Goal: Task Accomplishment & Management: Use online tool/utility

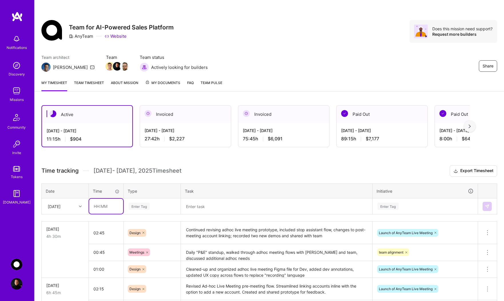
click at [111, 207] on input "text" at bounding box center [106, 206] width 34 height 15
type input "02:15"
click at [142, 205] on div "Enter Tag" at bounding box center [139, 206] width 21 height 9
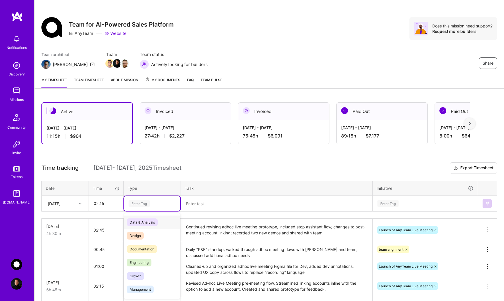
scroll to position [3, 0]
click at [143, 238] on span "Design" at bounding box center [135, 235] width 17 height 8
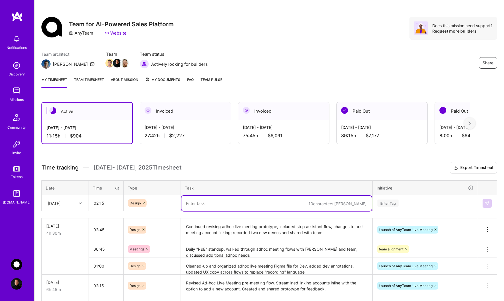
click at [208, 204] on textarea at bounding box center [276, 203] width 190 height 15
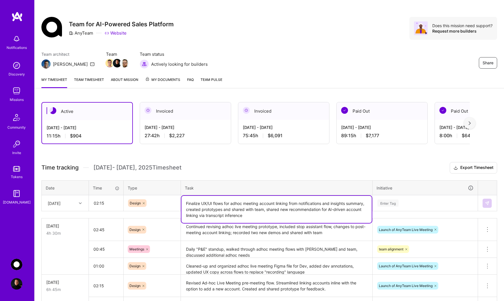
type textarea "Finalize UX/UI flows for adhoc meeting account linking from notifications and i…"
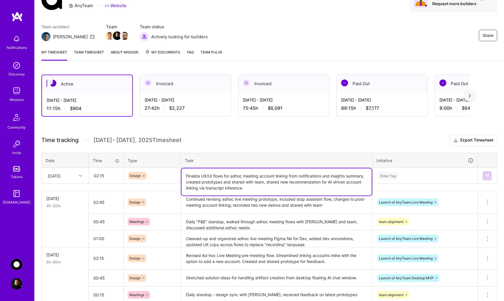
click at [390, 183] on div "Enter Tag" at bounding box center [425, 175] width 105 height 15
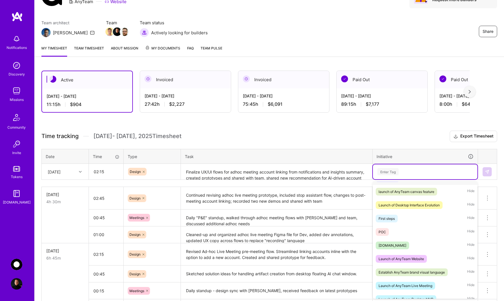
scroll to position [45, 0]
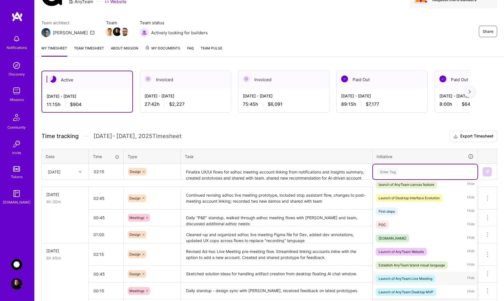
click at [412, 279] on div "Launch of AnyTeam Live Meeting" at bounding box center [406, 278] width 54 height 6
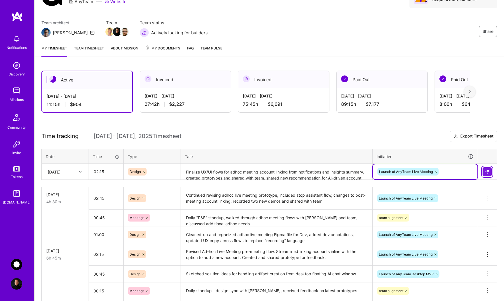
click at [488, 172] on img at bounding box center [487, 171] width 5 height 5
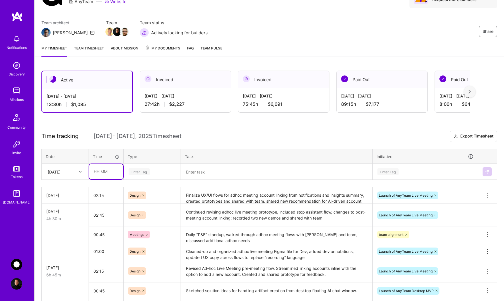
click at [98, 173] on input "text" at bounding box center [106, 171] width 34 height 15
type input "00:15"
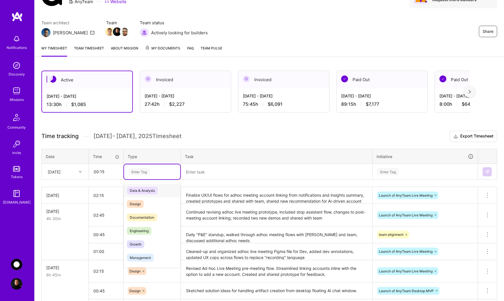
click at [139, 174] on div "Enter Tag" at bounding box center [139, 171] width 21 height 9
type input "mee"
click at [141, 194] on span "Meetings" at bounding box center [137, 191] width 21 height 8
click at [218, 178] on textarea at bounding box center [276, 171] width 190 height 15
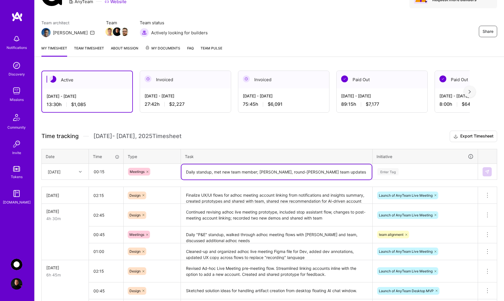
type textarea "Daily standup, met new team member; [PERSON_NAME], round-[PERSON_NAME] team upd…"
click at [397, 171] on div "Enter Tag" at bounding box center [388, 171] width 21 height 9
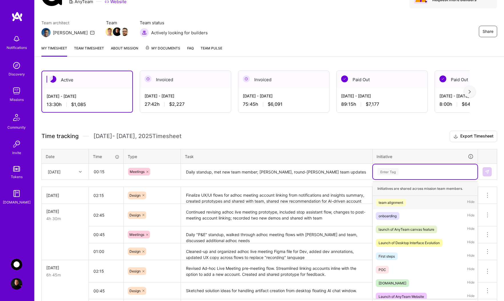
click at [399, 203] on div "team alignment" at bounding box center [391, 202] width 25 height 6
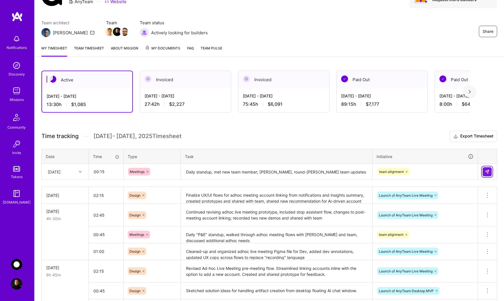
click at [485, 172] on img at bounding box center [487, 171] width 5 height 5
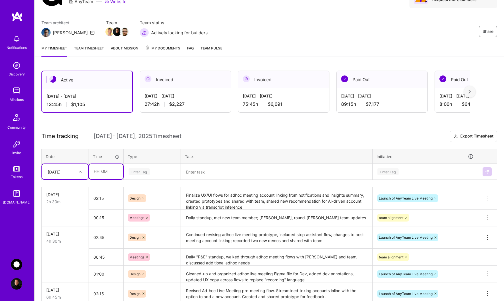
click at [106, 172] on input "text" at bounding box center [106, 171] width 34 height 15
type input "03:45"
click at [142, 172] on div "Enter Tag" at bounding box center [139, 171] width 21 height 9
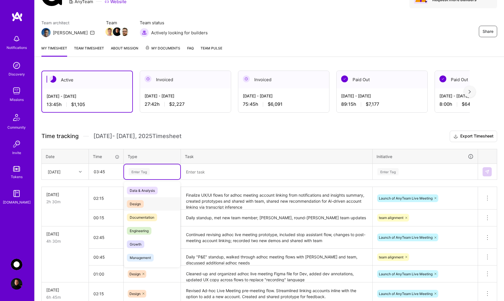
click at [146, 200] on div "Design" at bounding box center [152, 203] width 56 height 13
click at [208, 175] on textarea at bounding box center [276, 171] width 190 height 15
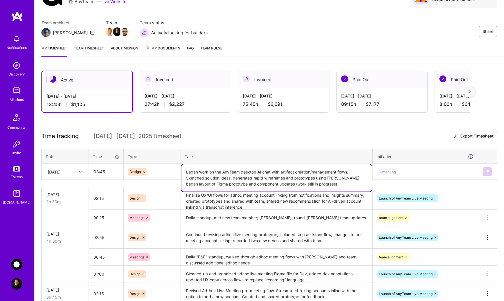
type textarea "Began work on the AnyTeam desktop AI chat with artifact creation/management flo…"
click at [398, 173] on div "Enter Tag" at bounding box center [388, 171] width 21 height 9
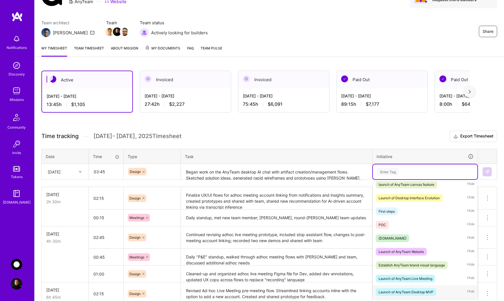
click at [416, 291] on div "Launch of AnyTeam Desktop MVP" at bounding box center [406, 292] width 55 height 6
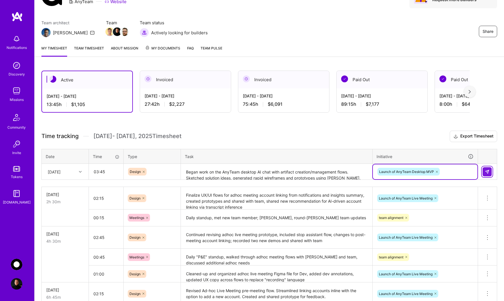
click at [487, 172] on img at bounding box center [487, 171] width 5 height 5
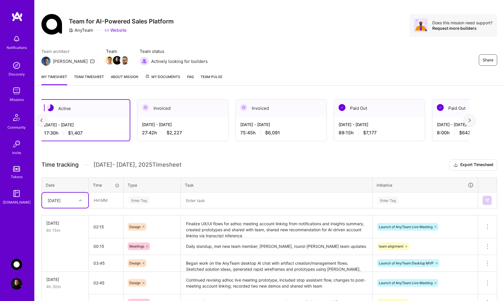
scroll to position [0, 0]
